Goal: Task Accomplishment & Management: Manage account settings

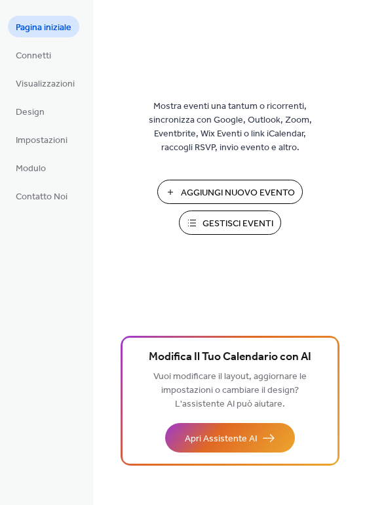
click at [261, 225] on span "Gestisci Eventi" at bounding box center [238, 224] width 71 height 14
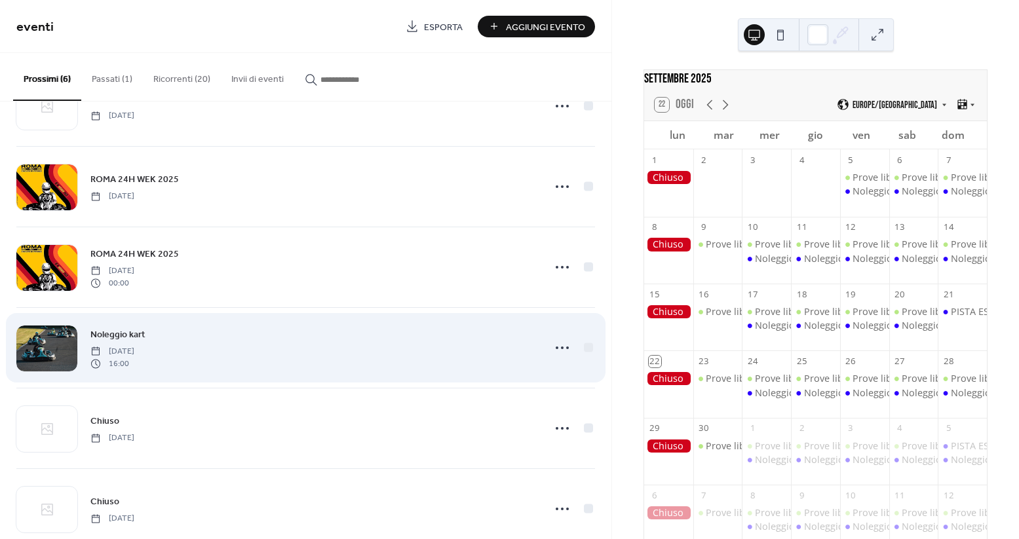
scroll to position [85, 0]
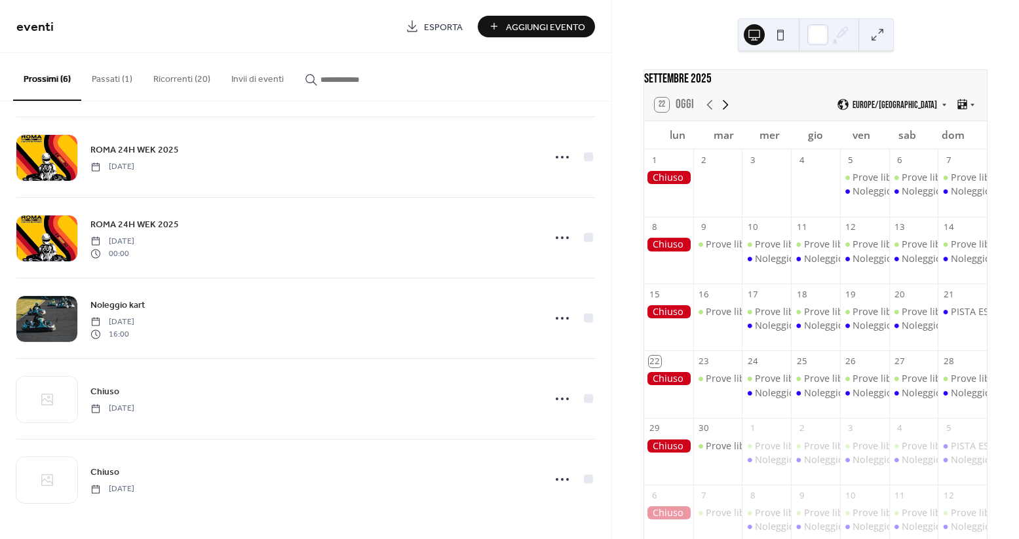
click at [724, 113] on icon at bounding box center [726, 105] width 16 height 16
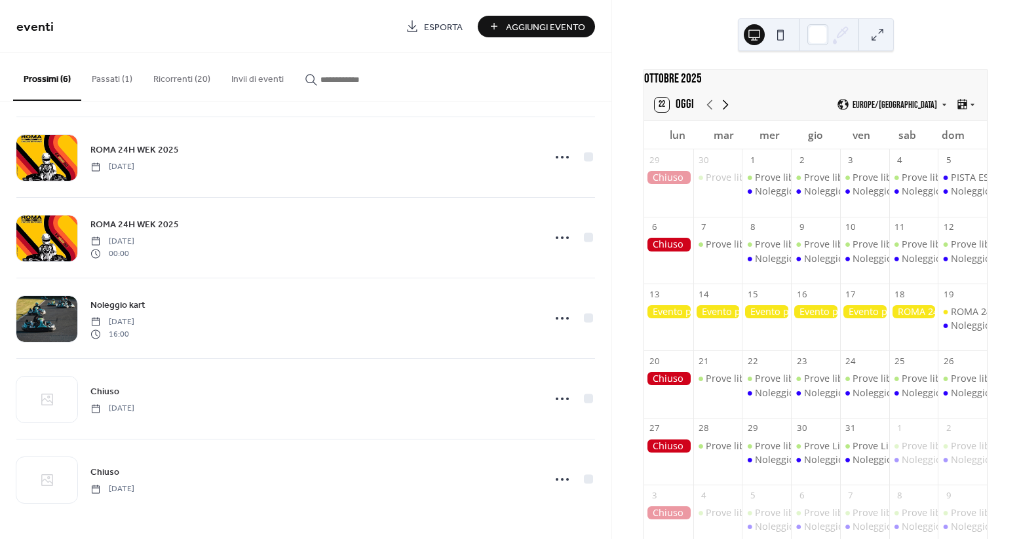
click at [724, 113] on icon at bounding box center [726, 105] width 16 height 16
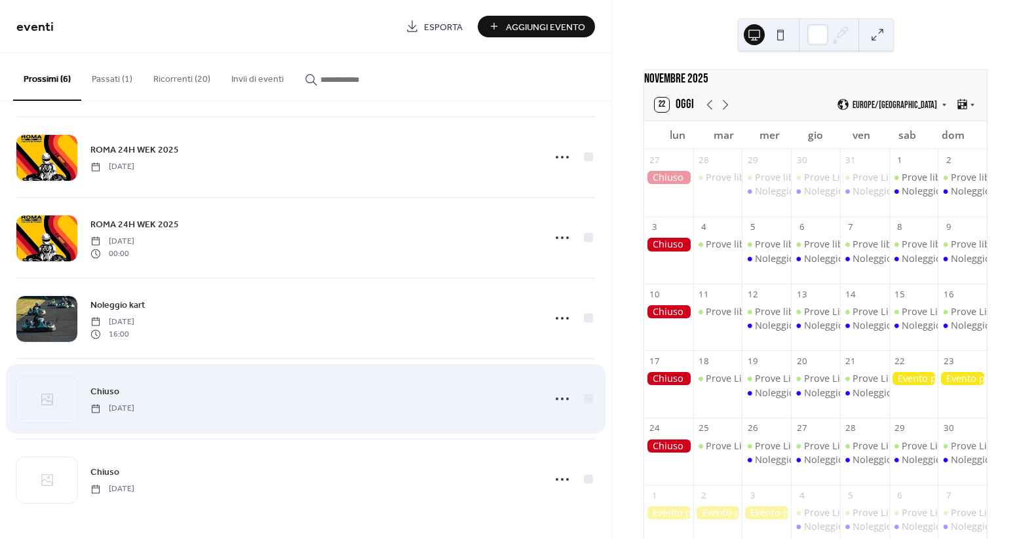
scroll to position [0, 0]
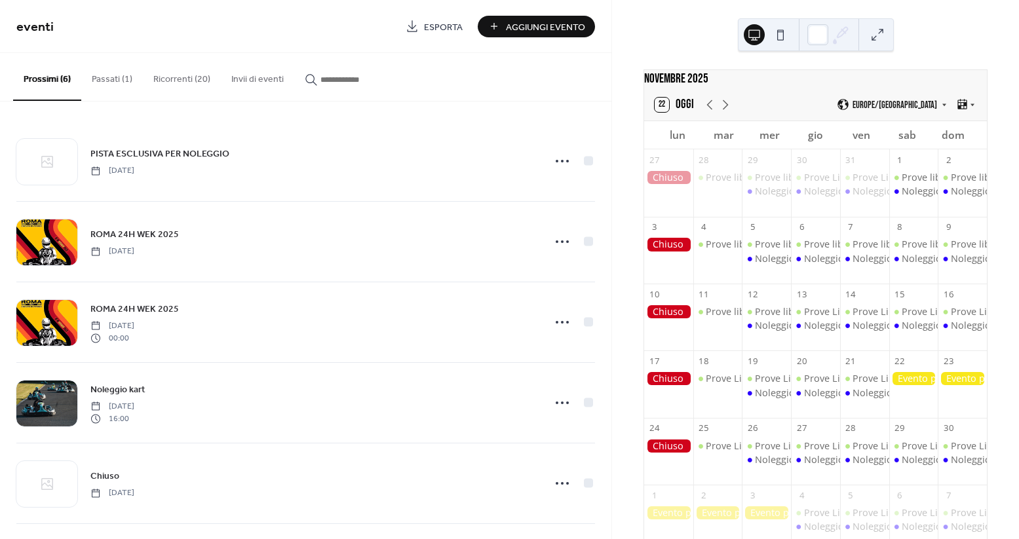
click at [162, 81] on button "Ricorrenti (20)" at bounding box center [182, 76] width 78 height 47
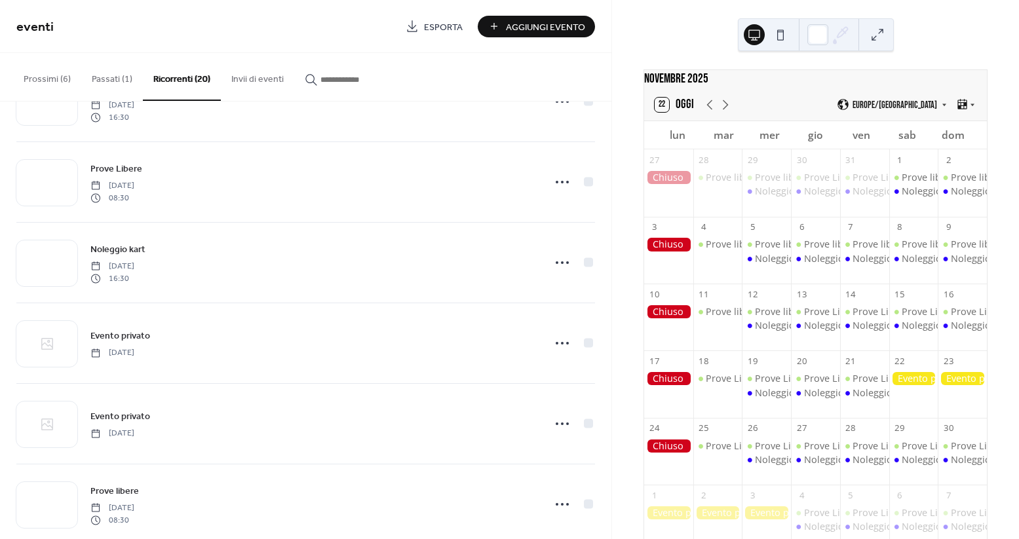
scroll to position [1058, 0]
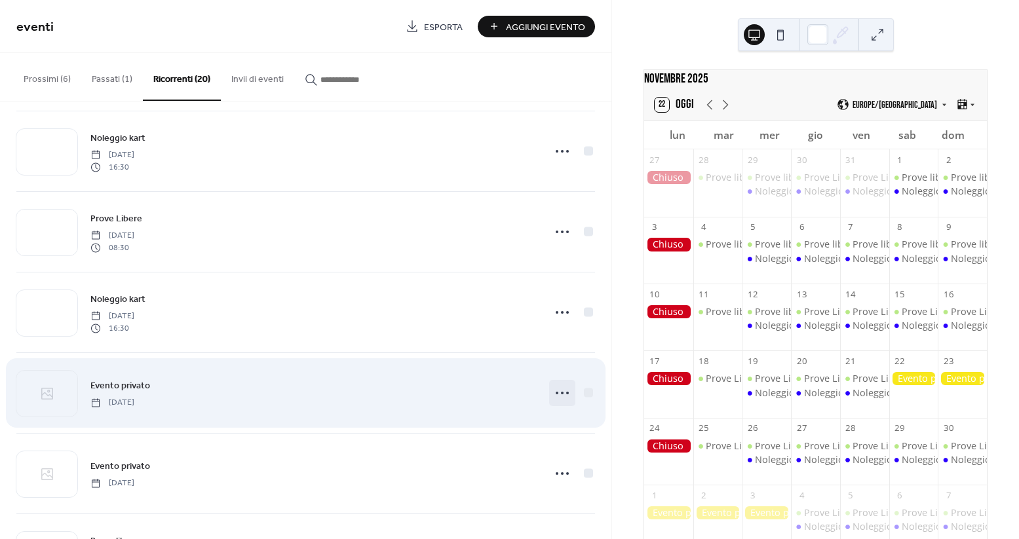
click at [552, 397] on icon at bounding box center [562, 393] width 21 height 21
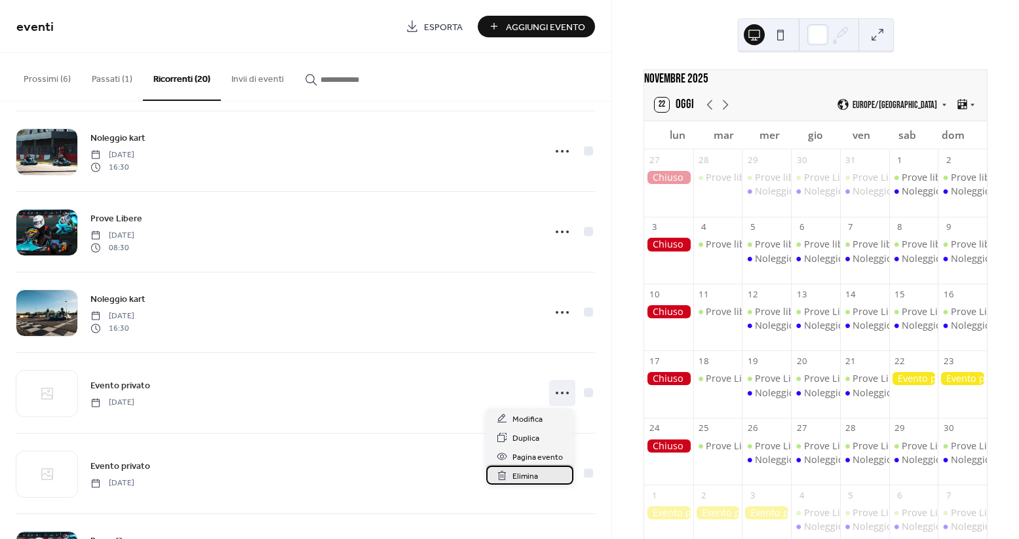
click at [528, 475] on span "Elimina" at bounding box center [525, 477] width 26 height 14
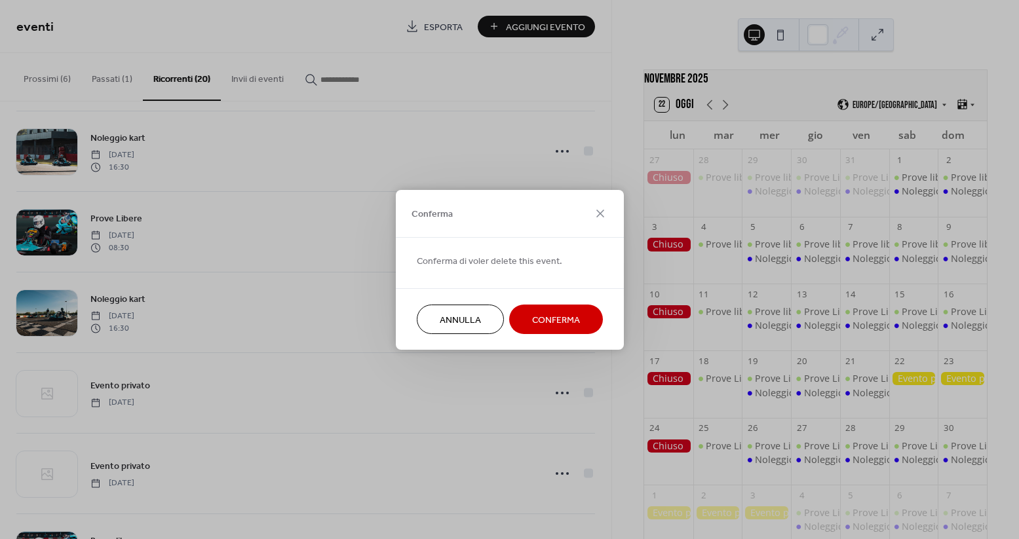
click at [564, 320] on span "Conferma" at bounding box center [556, 320] width 48 height 14
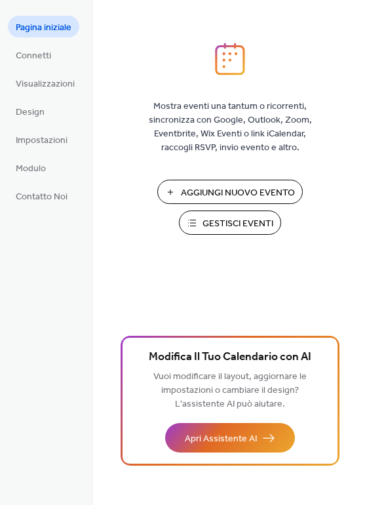
click at [205, 218] on span "Gestisci Eventi" at bounding box center [238, 224] width 71 height 14
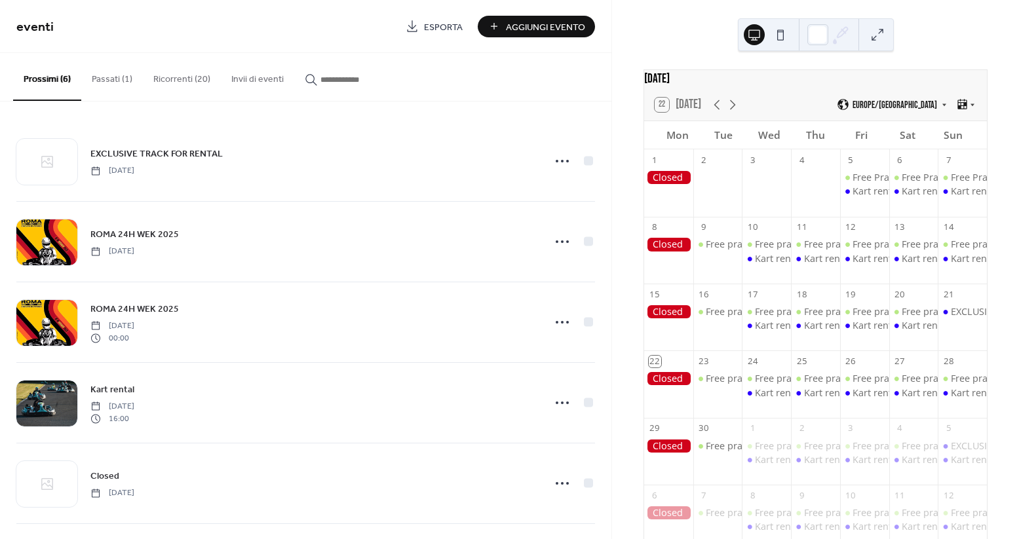
click at [107, 71] on button "Passati (1)" at bounding box center [112, 76] width 62 height 47
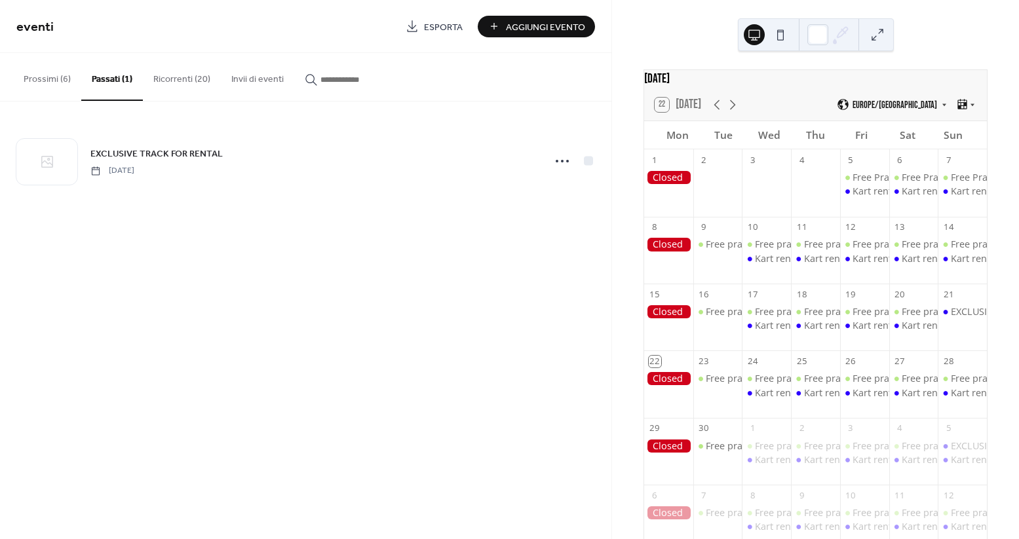
click at [54, 78] on button "Prossimi (6)" at bounding box center [47, 76] width 68 height 47
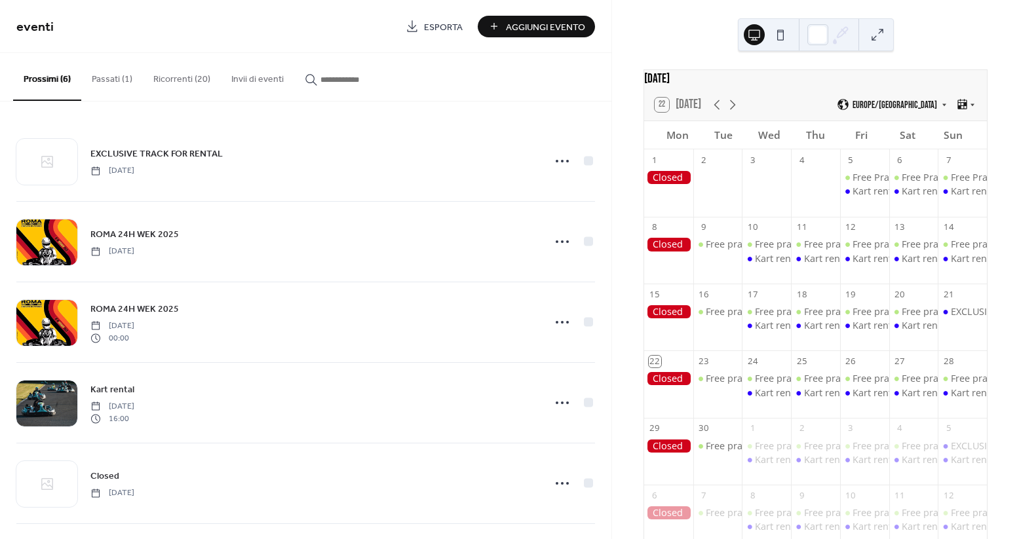
click at [175, 84] on button "Ricorrenti (20)" at bounding box center [182, 76] width 78 height 47
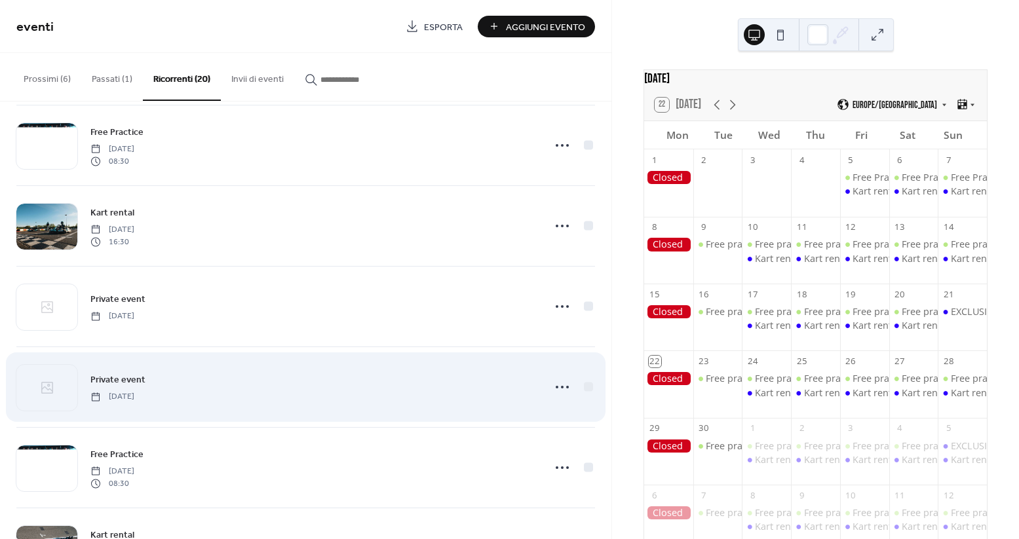
scroll to position [1132, 0]
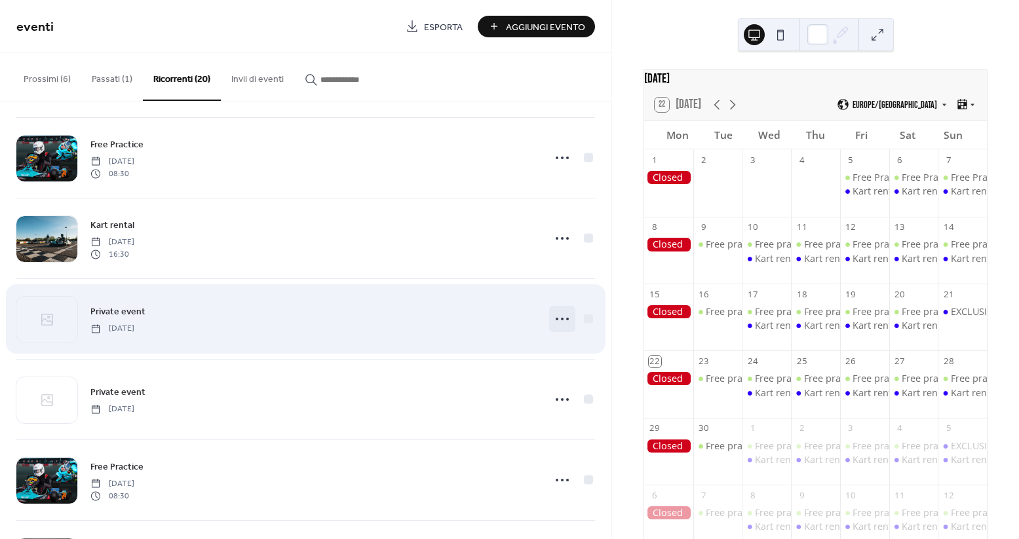
click at [556, 319] on circle at bounding box center [557, 319] width 3 height 3
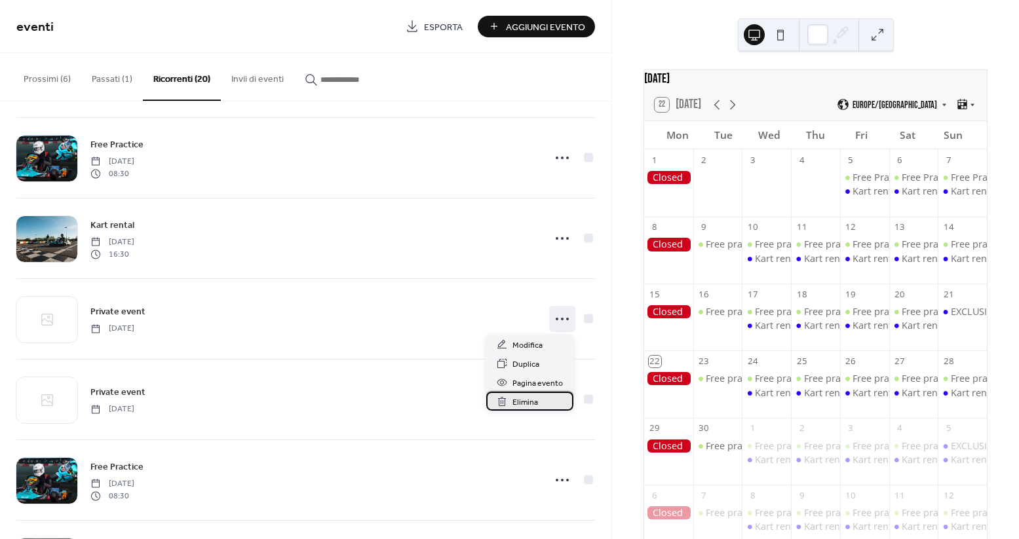
click at [516, 403] on span "Elimina" at bounding box center [525, 403] width 26 height 14
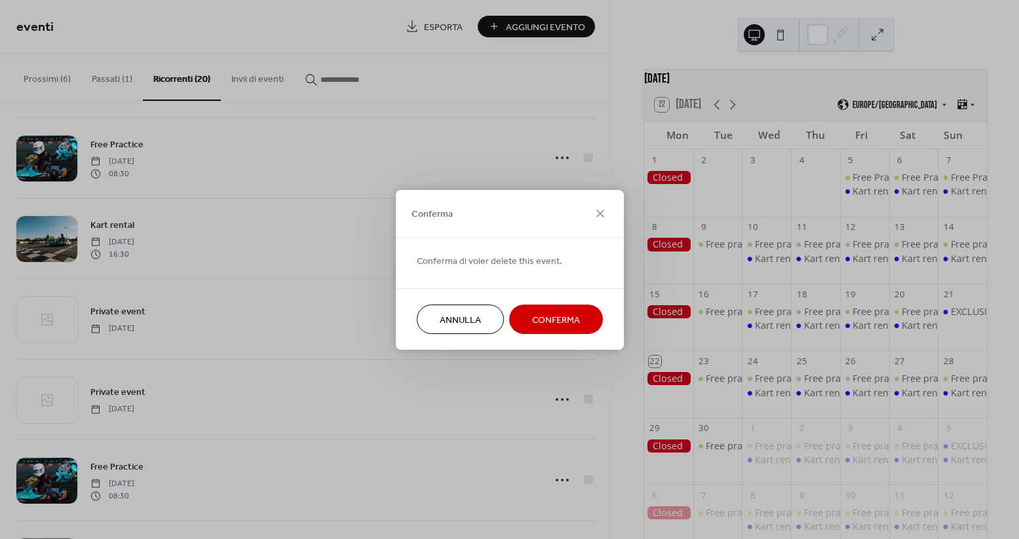
click at [545, 326] on span "Conferma" at bounding box center [556, 320] width 48 height 14
